Goal: Task Accomplishment & Management: Manage account settings

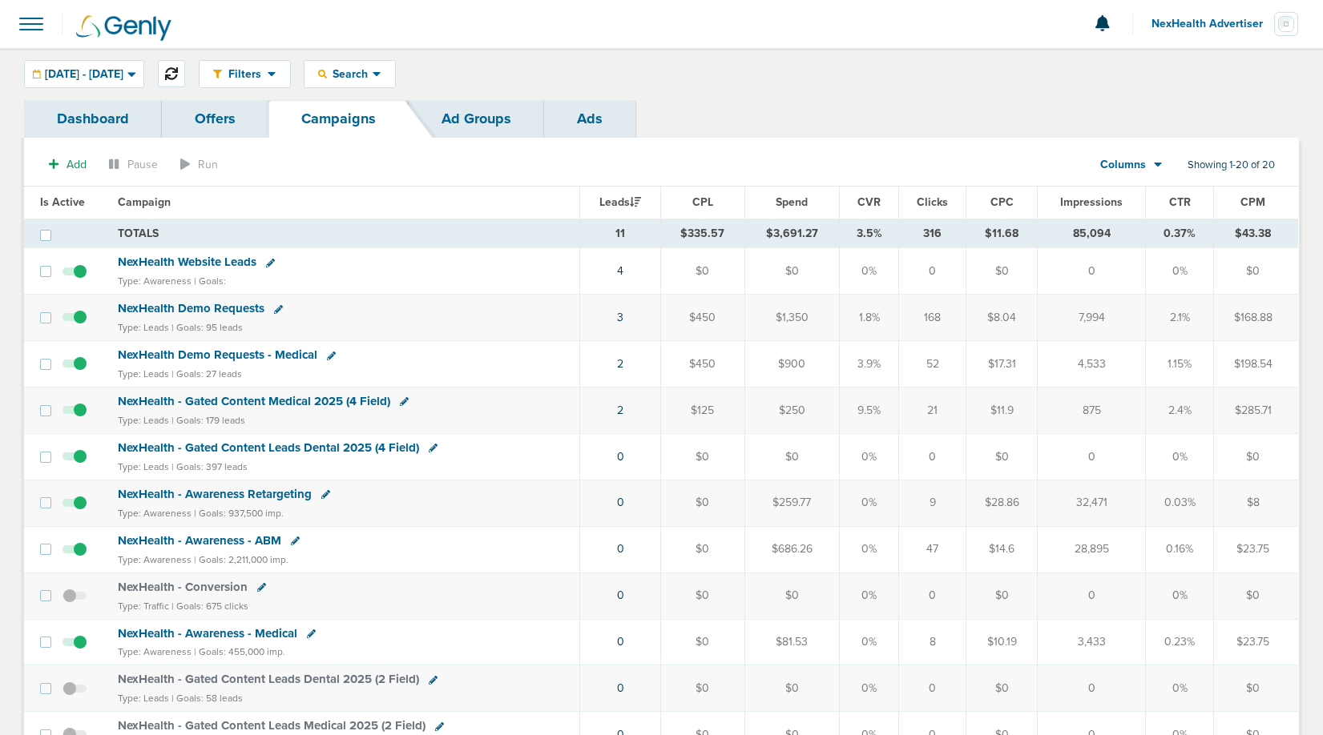
click at [215, 75] on body "Notifications You have no unread notifications NexHealth Advertiser Profile Sig…" at bounding box center [661, 367] width 1323 height 735
click at [185, 79] on button at bounding box center [171, 73] width 27 height 27
click at [115, 78] on span "[DATE] - [DATE]" at bounding box center [84, 74] width 79 height 11
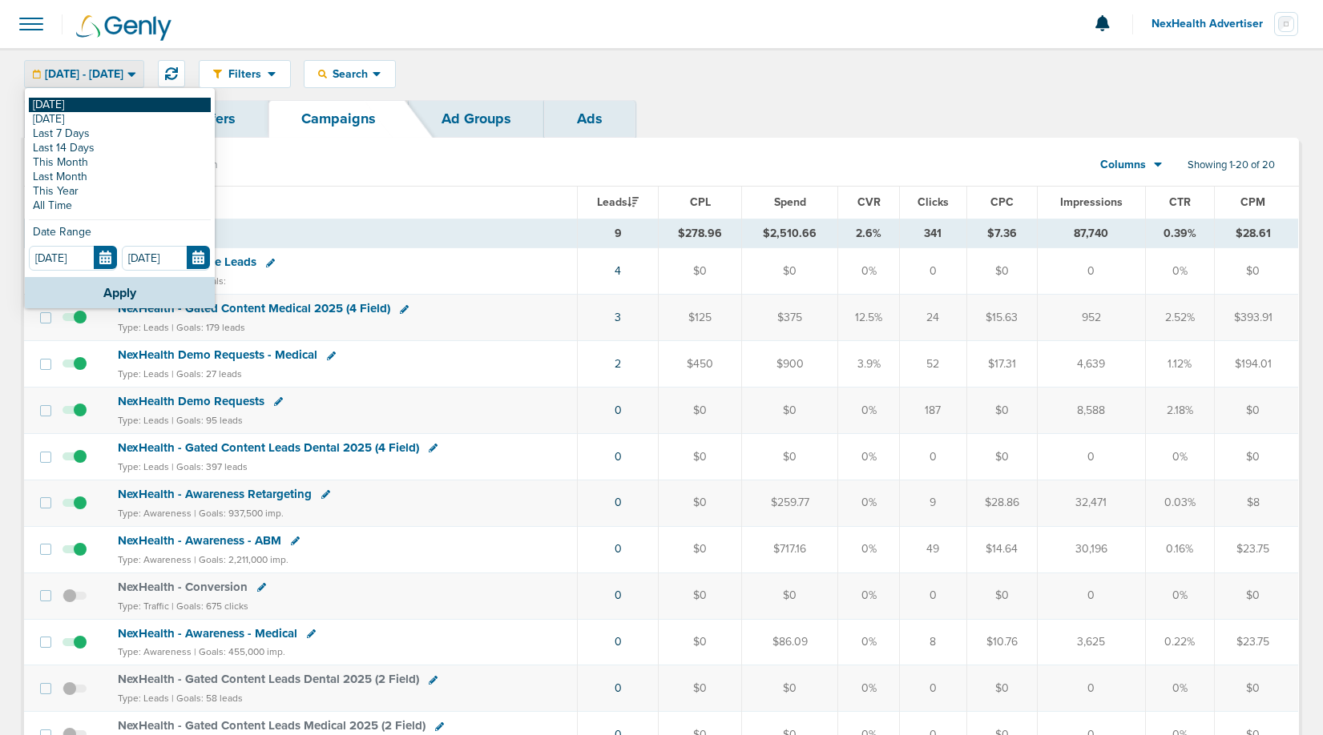
click at [87, 101] on link "[DATE]" at bounding box center [120, 105] width 182 height 14
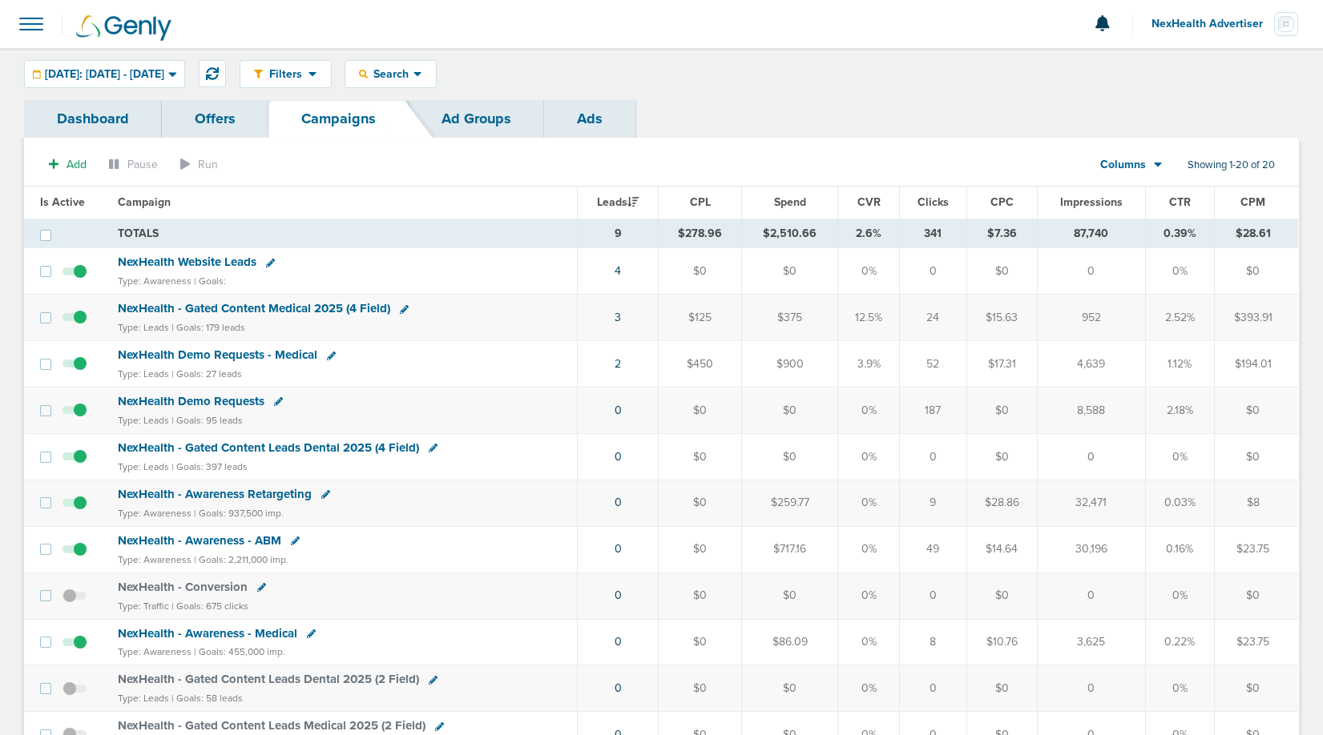
click at [1218, 20] on span "NexHealth Advertiser" at bounding box center [1212, 23] width 123 height 11
click at [1205, 74] on link "Sign Out" at bounding box center [1218, 69] width 160 height 20
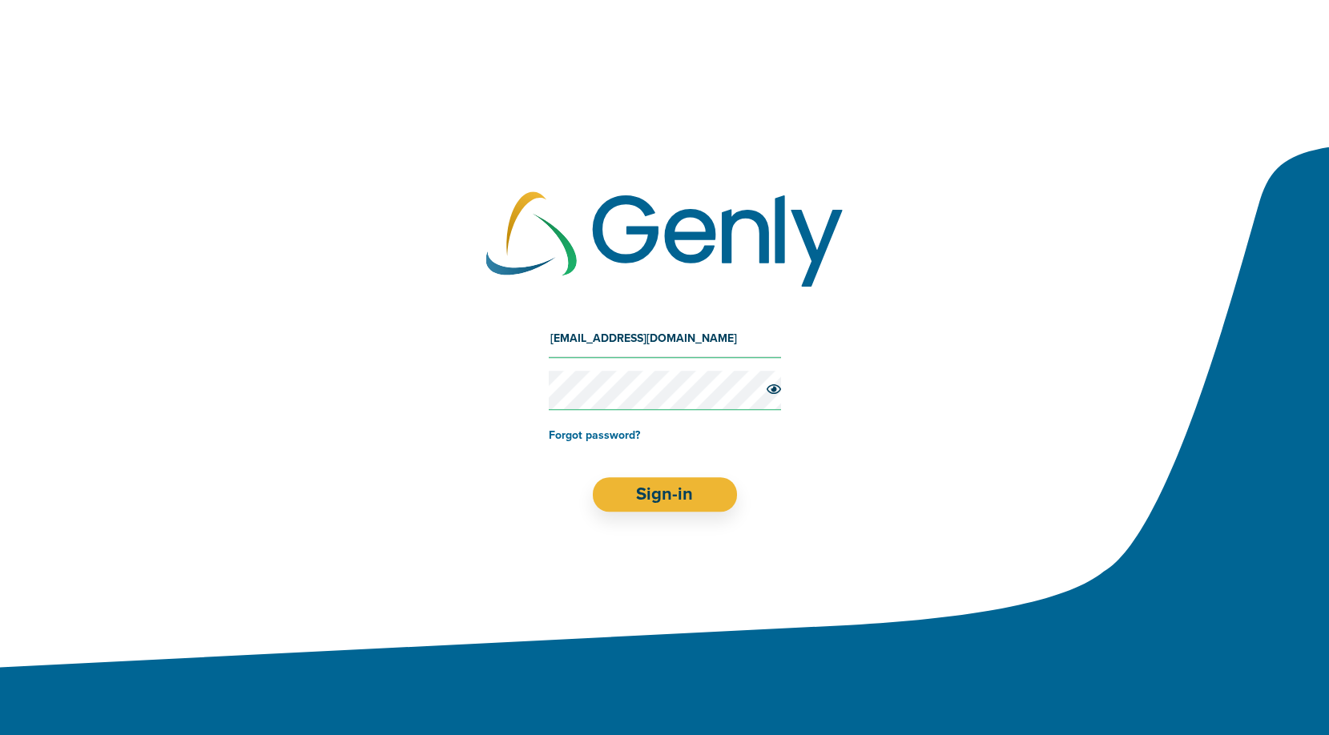
click at [693, 348] on input "[EMAIL_ADDRESS][DOMAIN_NAME]" at bounding box center [665, 339] width 232 height 38
type input "[EMAIL_ADDRESS][DOMAIN_NAME]"
click at [684, 467] on form "[EMAIL_ADDRESS][DOMAIN_NAME] Forgot password? Sign-in" at bounding box center [665, 416] width 232 height 192
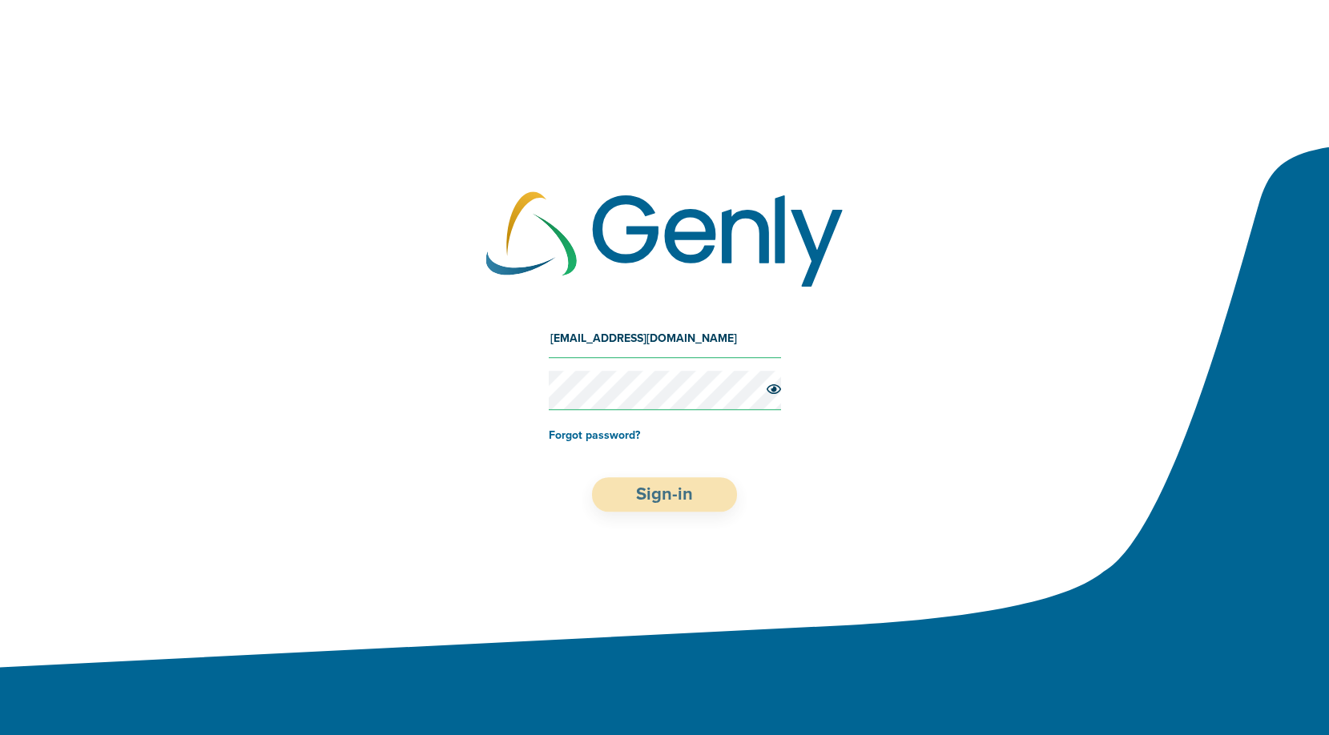
click at [684, 491] on button "Sign-in" at bounding box center [664, 494] width 145 height 34
